Goal: Use online tool/utility: Utilize a website feature to perform a specific function

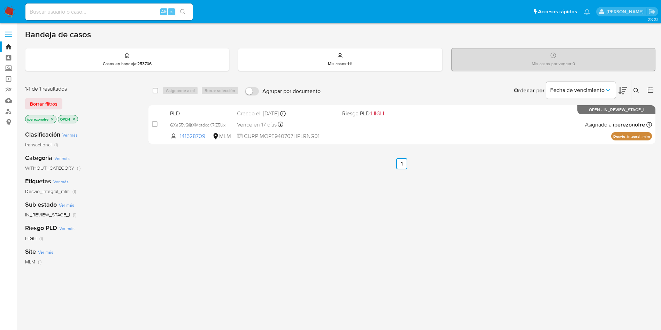
click at [365, 201] on div "select-all-cases-checkbox Asignarme a mí Borrar selección Agrupar por documento…" at bounding box center [401, 237] width 507 height 316
click at [6, 100] on link "Mulan" at bounding box center [41, 100] width 83 height 11
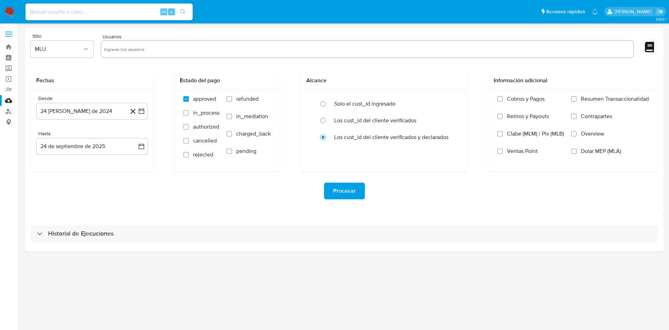
click at [145, 53] on input "text" at bounding box center [367, 49] width 526 height 11
paste input "1480015528"
type input "1480015528"
click at [88, 49] on icon "button" at bounding box center [85, 49] width 7 height 7
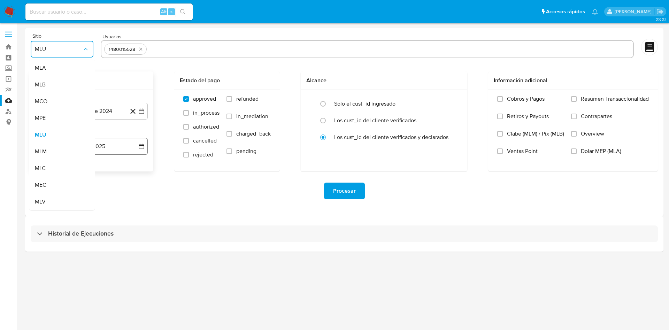
click at [41, 150] on span "MLM" at bounding box center [41, 151] width 12 height 7
click at [138, 116] on button "24 [PERSON_NAME] de 2024" at bounding box center [91, 111] width 111 height 17
click at [95, 162] on button "1" at bounding box center [91, 161] width 11 height 11
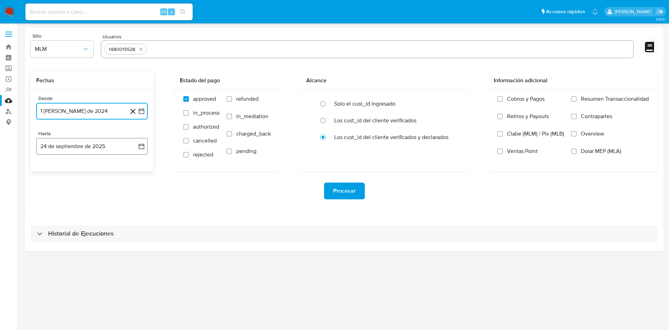
click at [141, 147] on icon "button" at bounding box center [141, 146] width 7 height 7
click at [68, 239] on button "23" at bounding box center [64, 238] width 11 height 11
click at [267, 196] on div "Procesar" at bounding box center [344, 191] width 627 height 17
click at [574, 131] on input "Overview" at bounding box center [574, 134] width 6 height 6
click at [504, 199] on div "Procesar" at bounding box center [344, 191] width 627 height 17
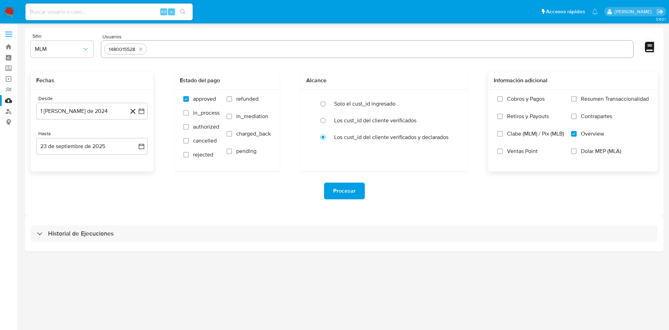
click at [173, 48] on input "text" at bounding box center [389, 49] width 481 height 11
paste input "1618244637"
type input "1618244637"
click at [185, 48] on icon "quitar 1618244637" at bounding box center [185, 49] width 3 height 3
click at [345, 189] on span "Procesar" at bounding box center [344, 190] width 23 height 15
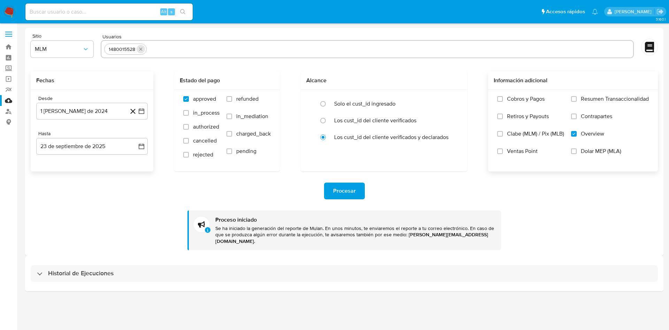
click at [141, 47] on icon "quitar 1480015528" at bounding box center [141, 49] width 6 height 6
click at [191, 52] on input "text" at bounding box center [367, 49] width 526 height 11
paste input "1618244637"
type input "1618244637"
click at [350, 195] on span "Procesar" at bounding box center [344, 190] width 23 height 15
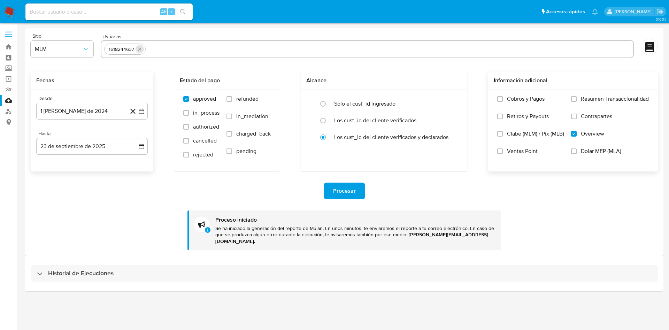
click at [140, 47] on icon "quitar 1618244637" at bounding box center [140, 49] width 6 height 6
click at [147, 52] on input "text" at bounding box center [367, 49] width 526 height 11
paste input "1480015528"
type input "1480015528"
click at [343, 192] on span "Procesar" at bounding box center [344, 190] width 23 height 15
